Goal: Transaction & Acquisition: Purchase product/service

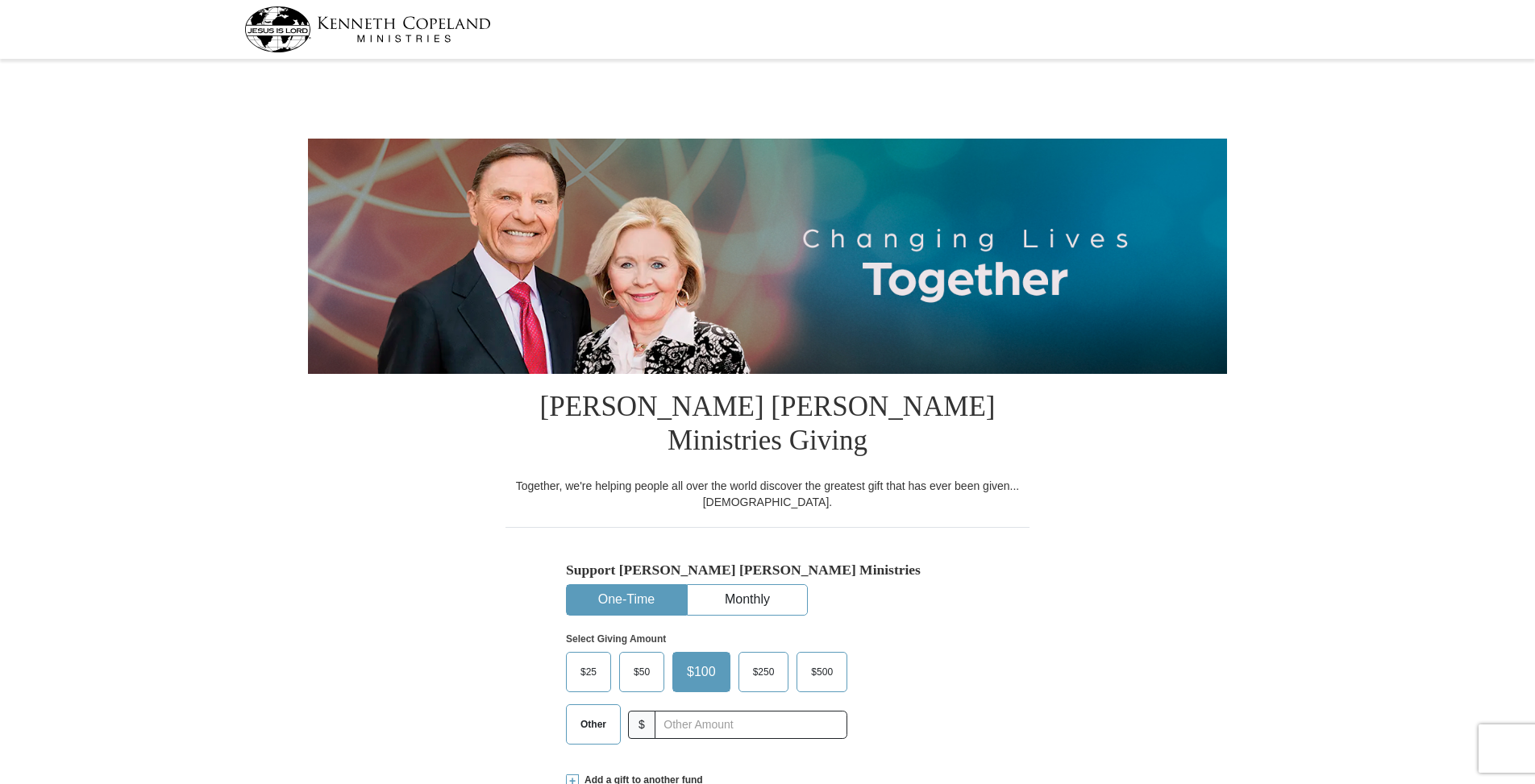
select select "AL"
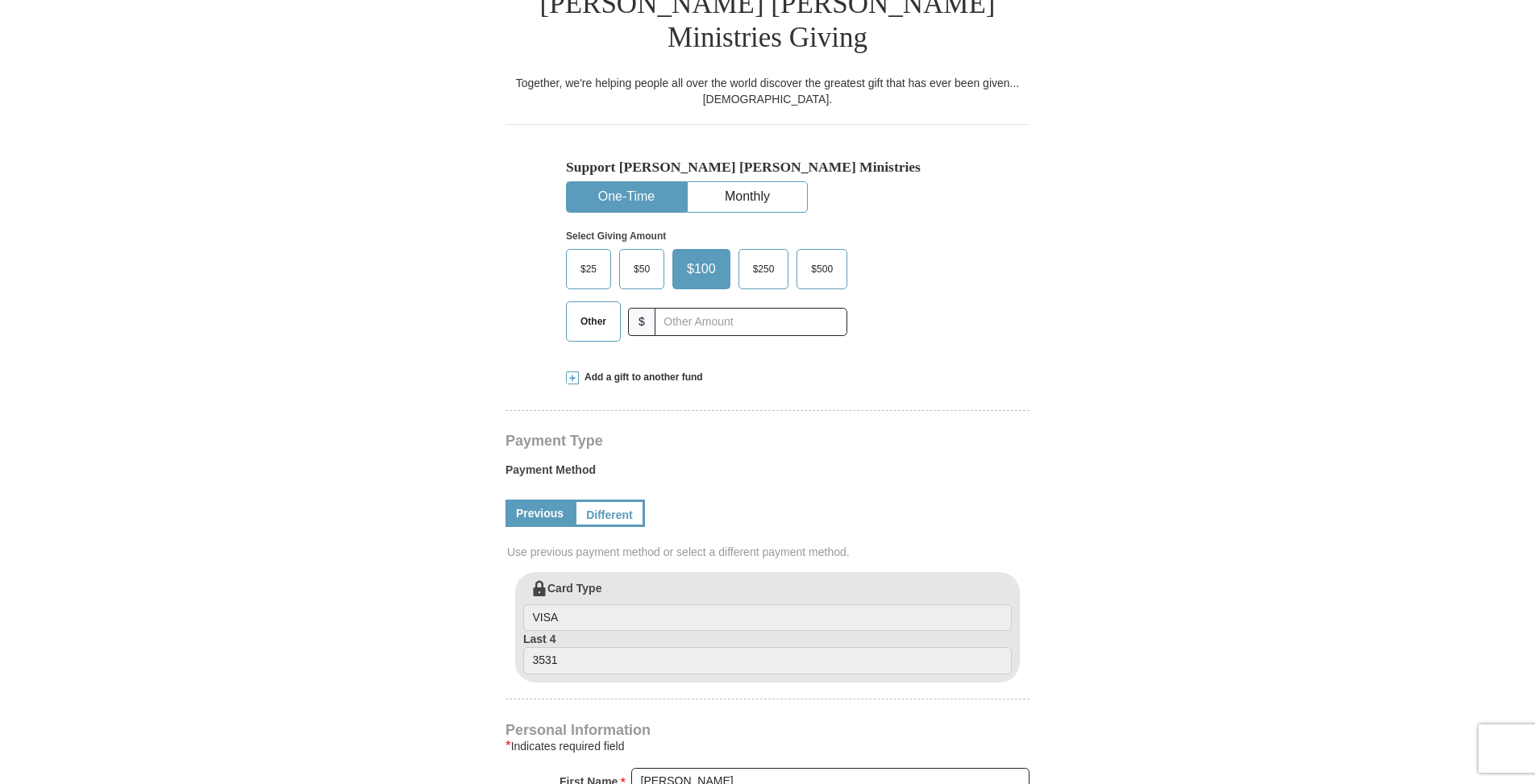
scroll to position [484, 0]
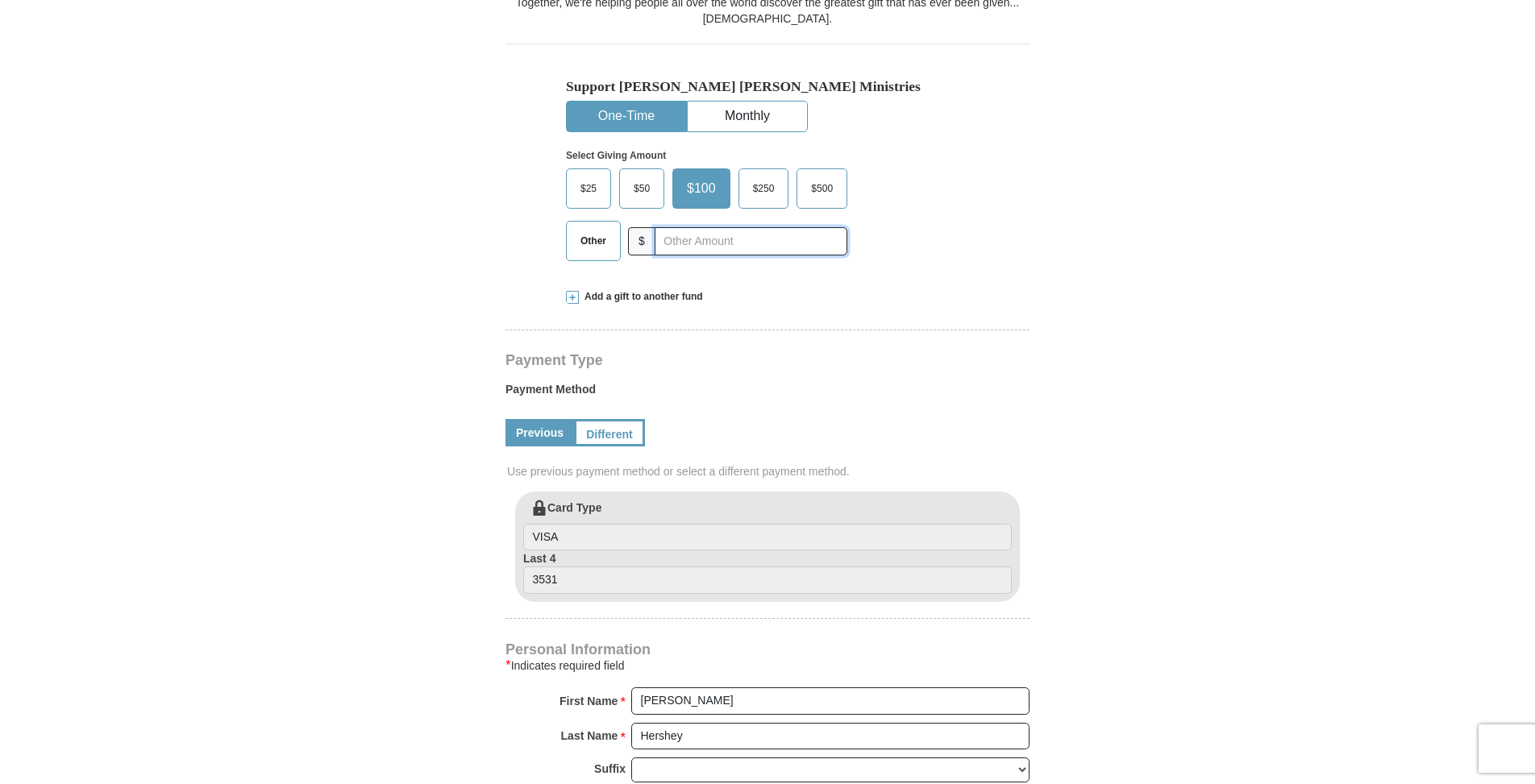
click at [706, 227] on input "text" at bounding box center [751, 241] width 193 height 28
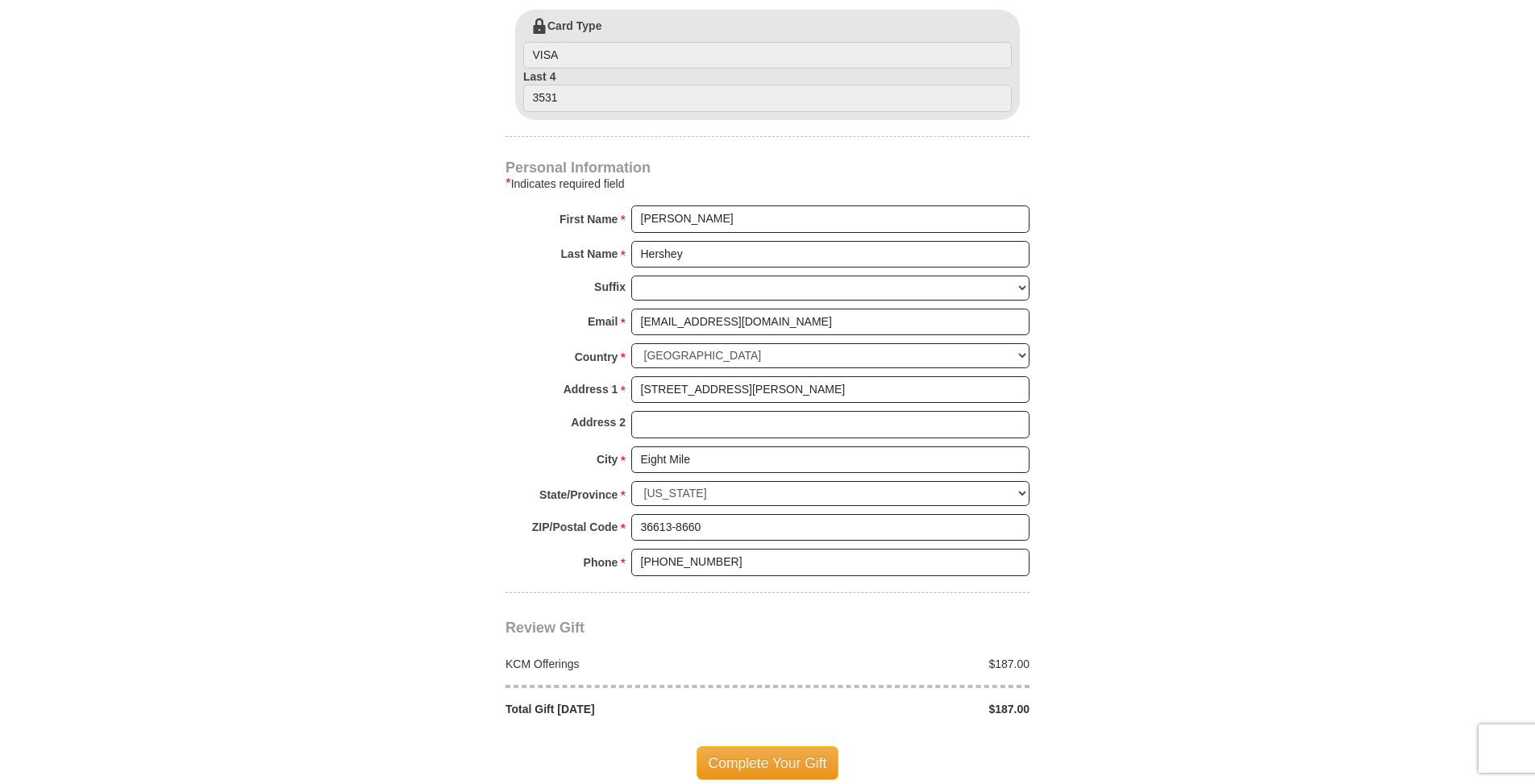
scroll to position [967, 0]
type input "187"
click at [763, 744] on span "Complete Your Gift" at bounding box center [768, 761] width 143 height 34
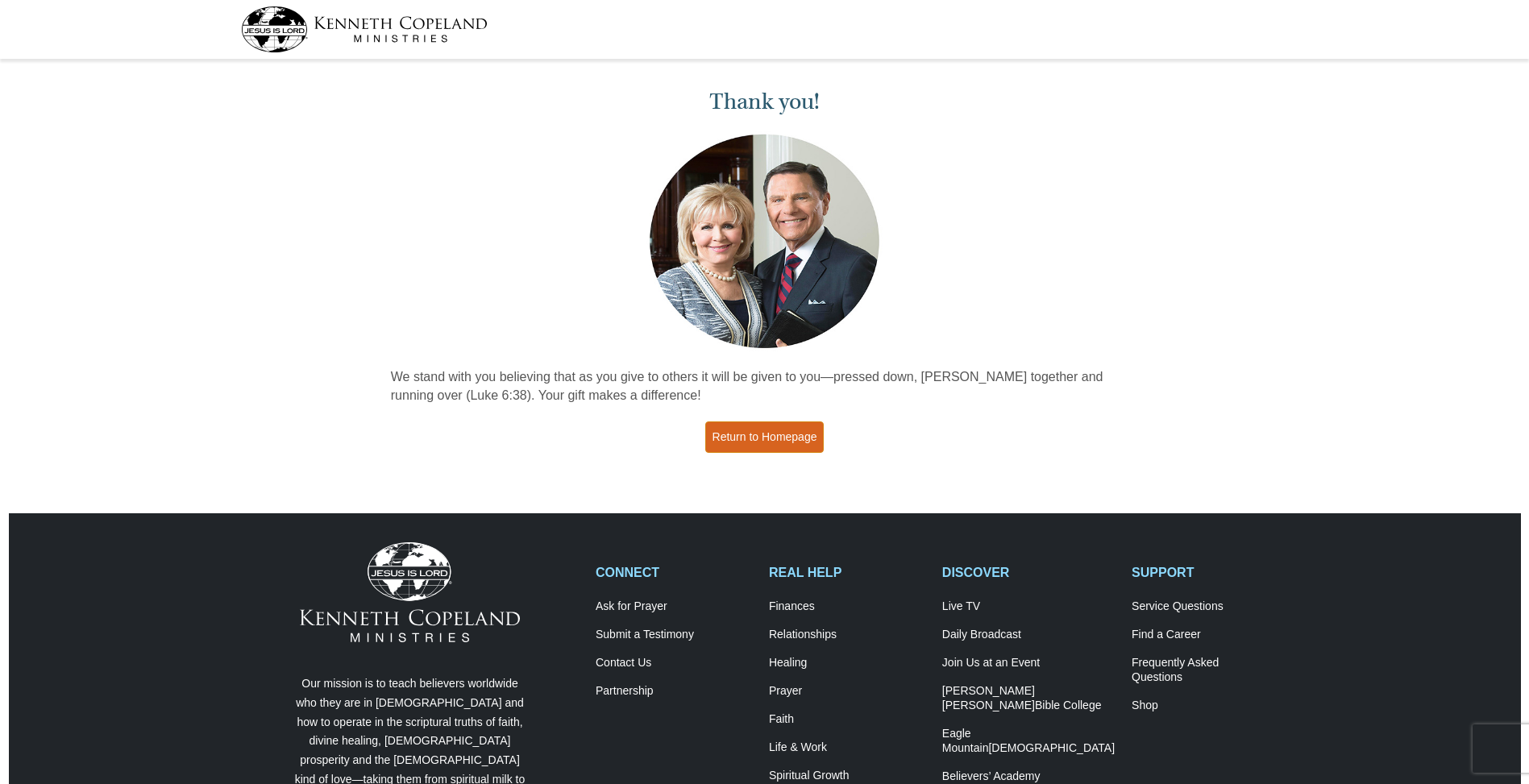
drag, startPoint x: 771, startPoint y: 434, endPoint x: 1430, endPoint y: 147, distance: 718.8
click at [771, 434] on link "Return to Homepage" at bounding box center [765, 437] width 120 height 31
